Goal: Information Seeking & Learning: Learn about a topic

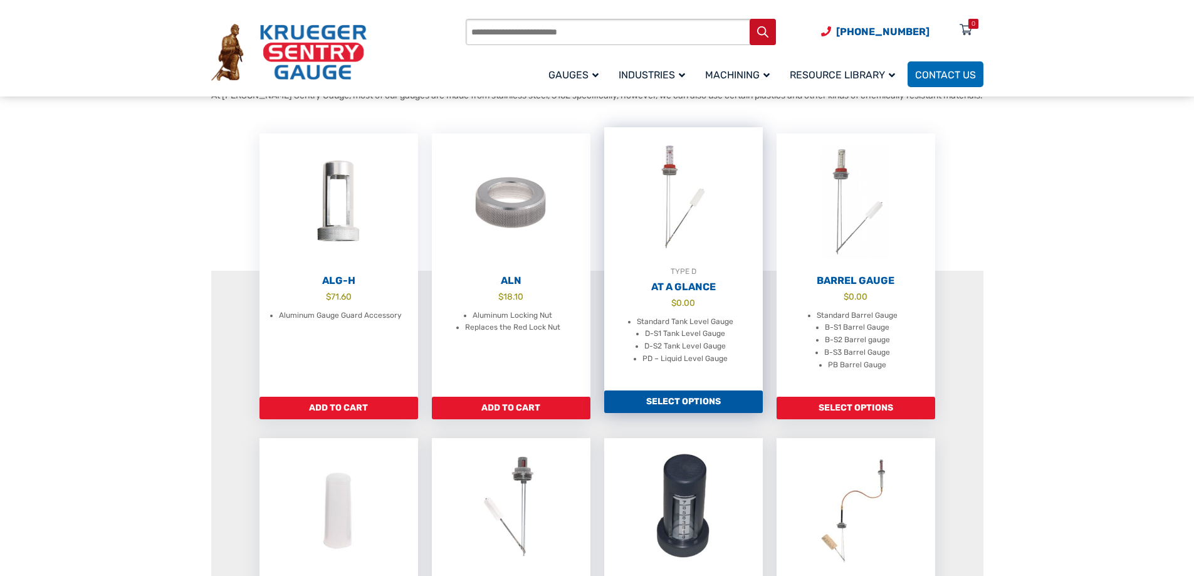
scroll to position [313, 0]
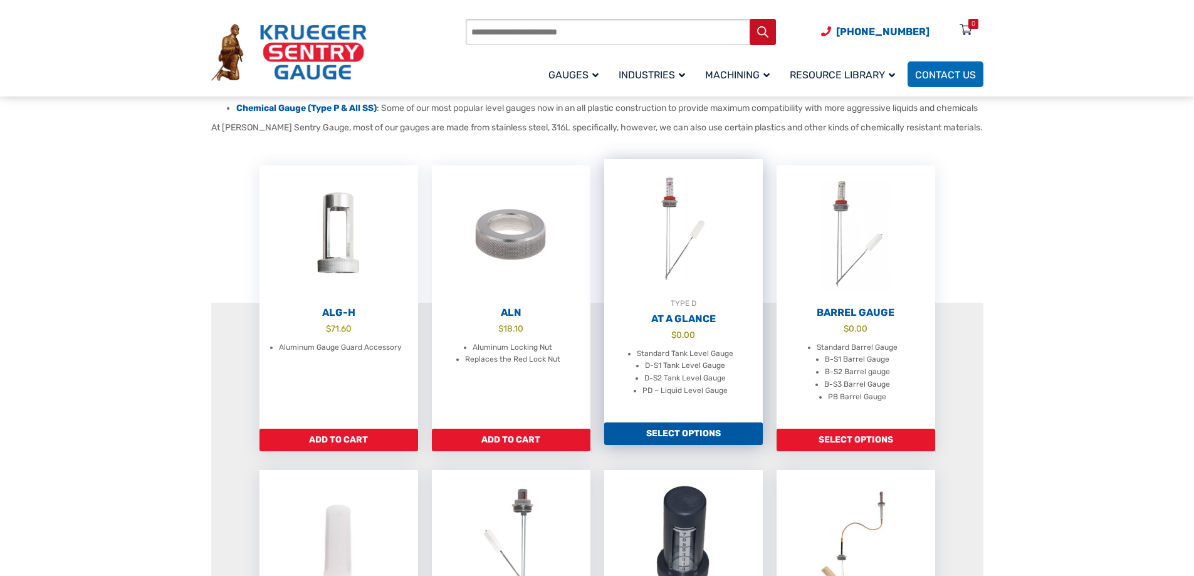
click at [695, 260] on img at bounding box center [683, 228] width 159 height 138
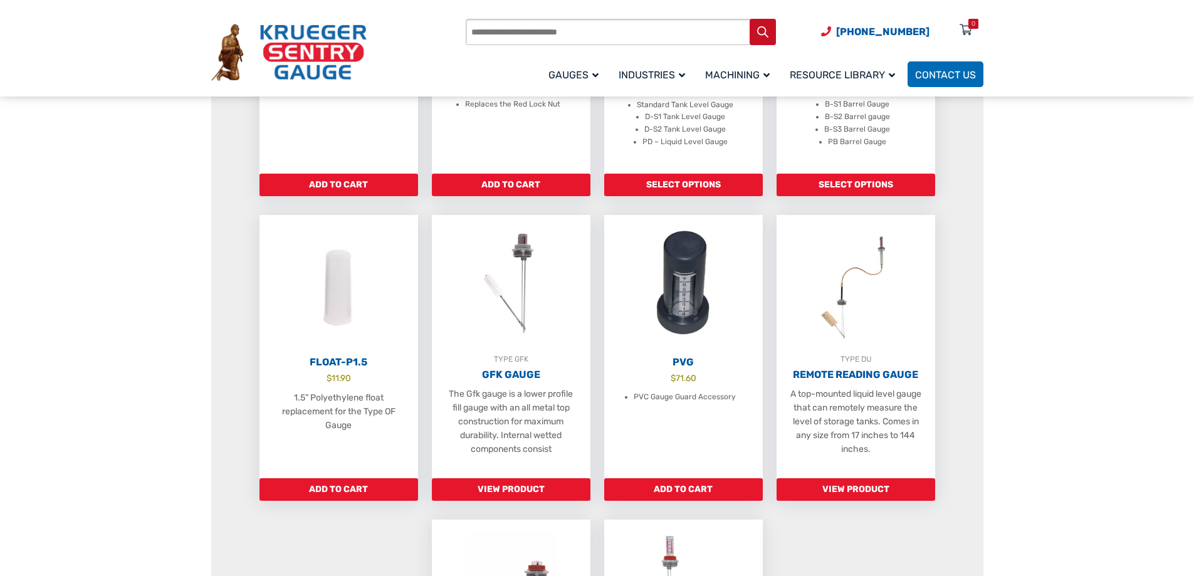
scroll to position [501, 0]
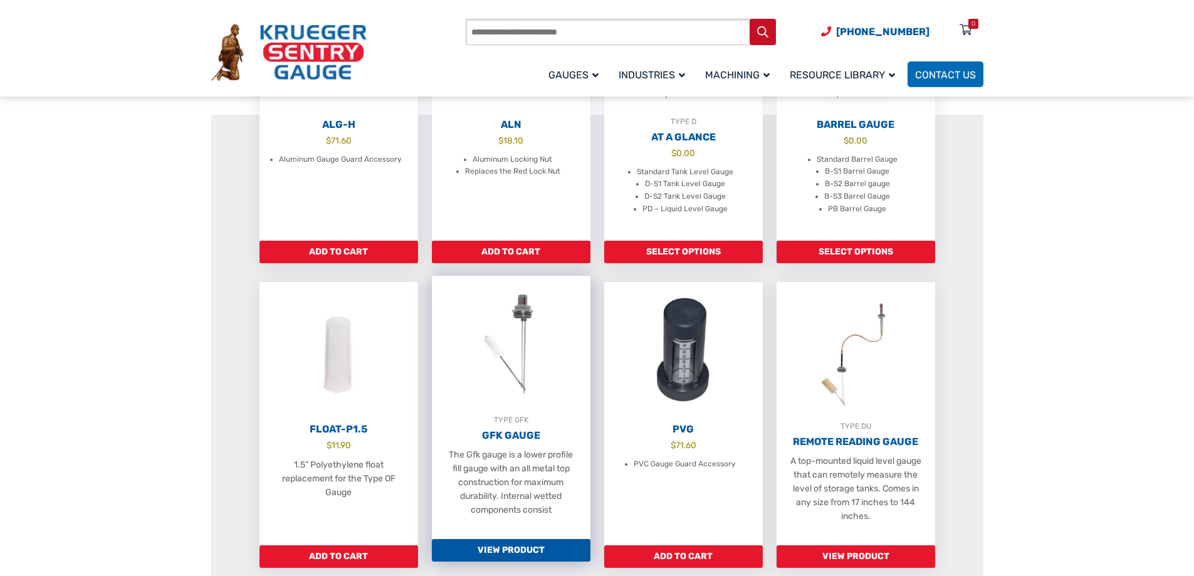
click at [516, 362] on img at bounding box center [511, 345] width 159 height 138
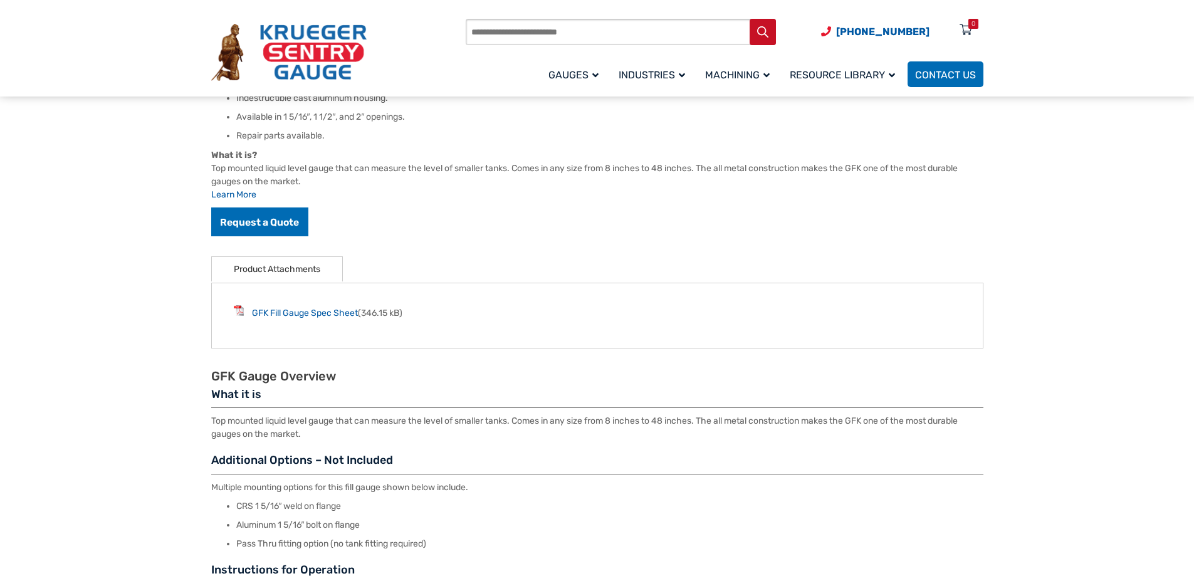
scroll to position [501, 0]
